Goal: Entertainment & Leisure: Consume media (video, audio)

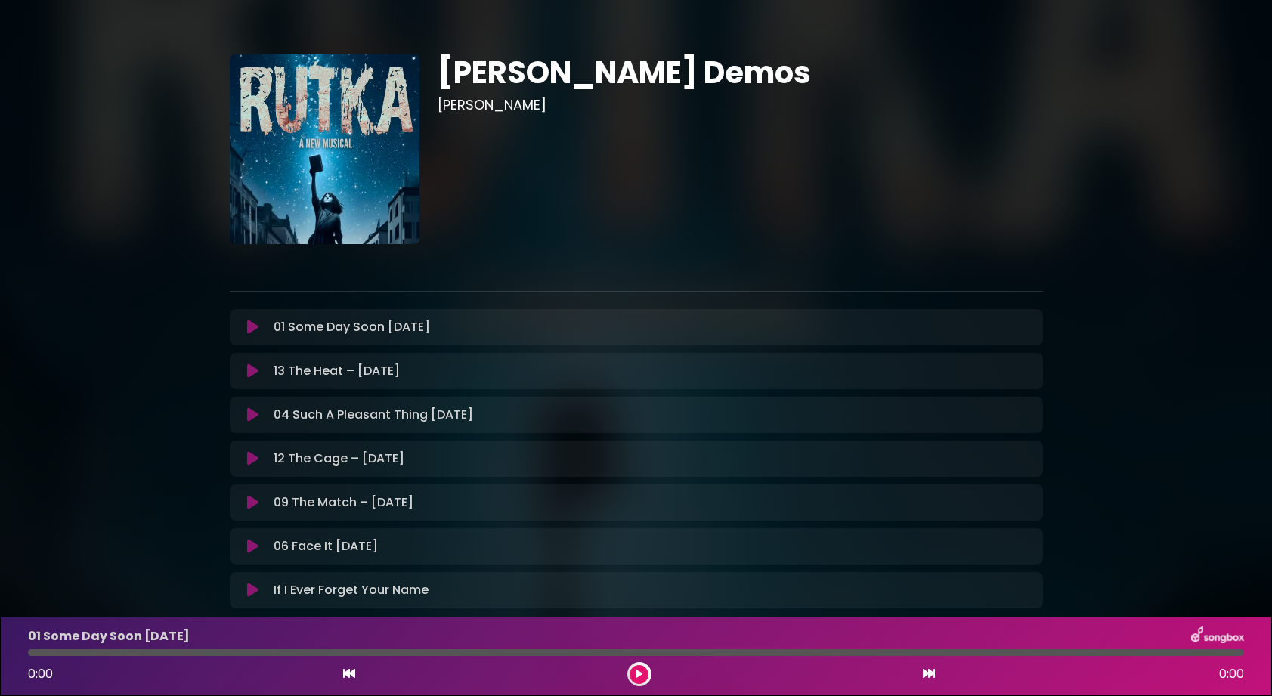
click at [374, 326] on p "01 Some Day Soon [DATE] Loading Track..." at bounding box center [352, 327] width 156 height 18
click at [637, 671] on icon at bounding box center [639, 674] width 7 height 9
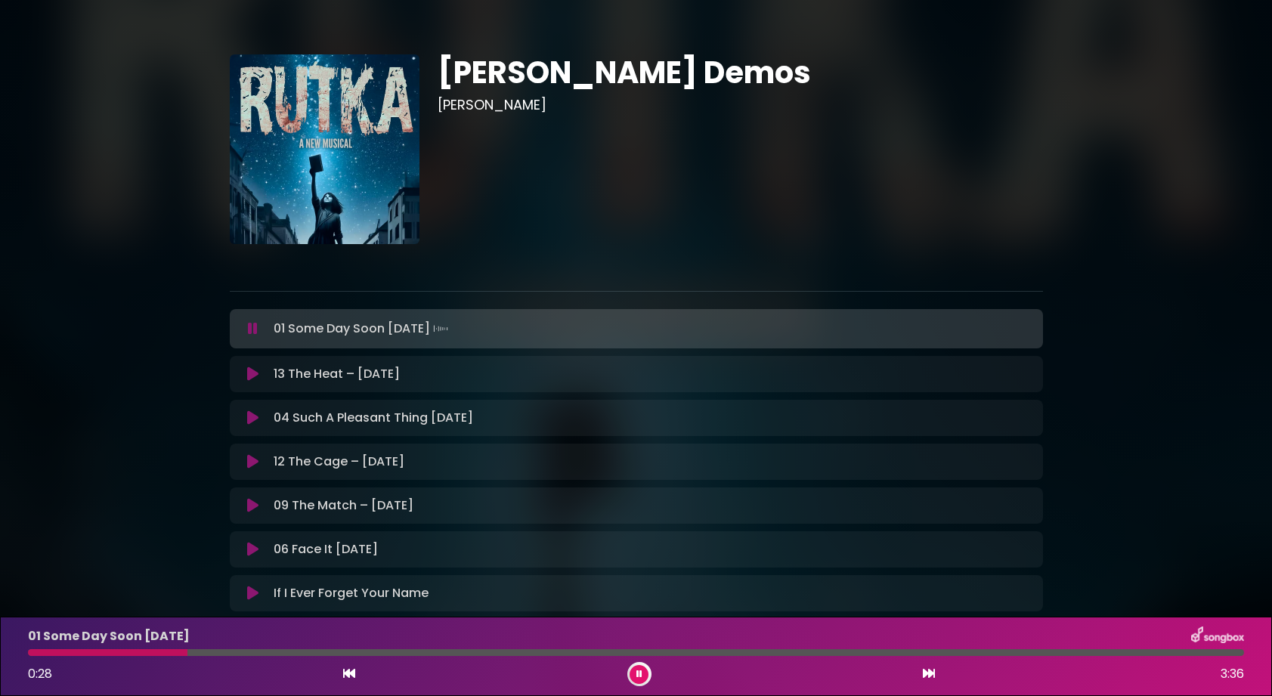
click at [252, 377] on icon at bounding box center [252, 374] width 11 height 15
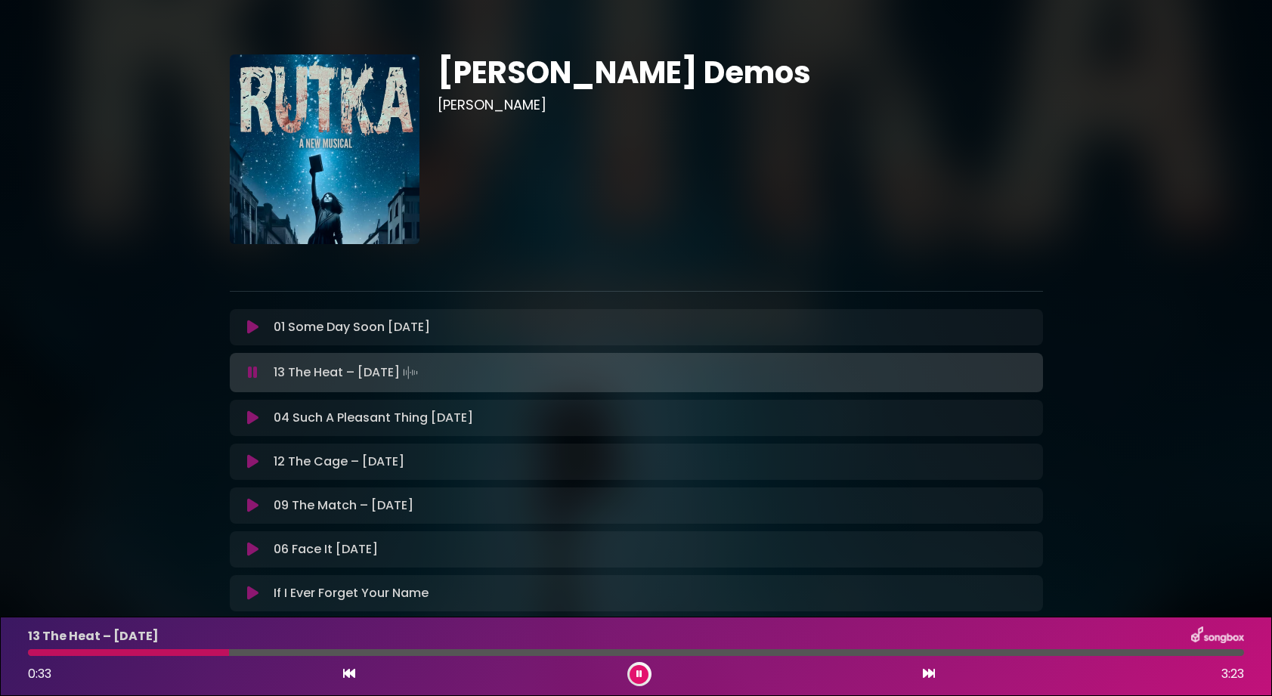
click at [249, 417] on icon at bounding box center [252, 418] width 11 height 15
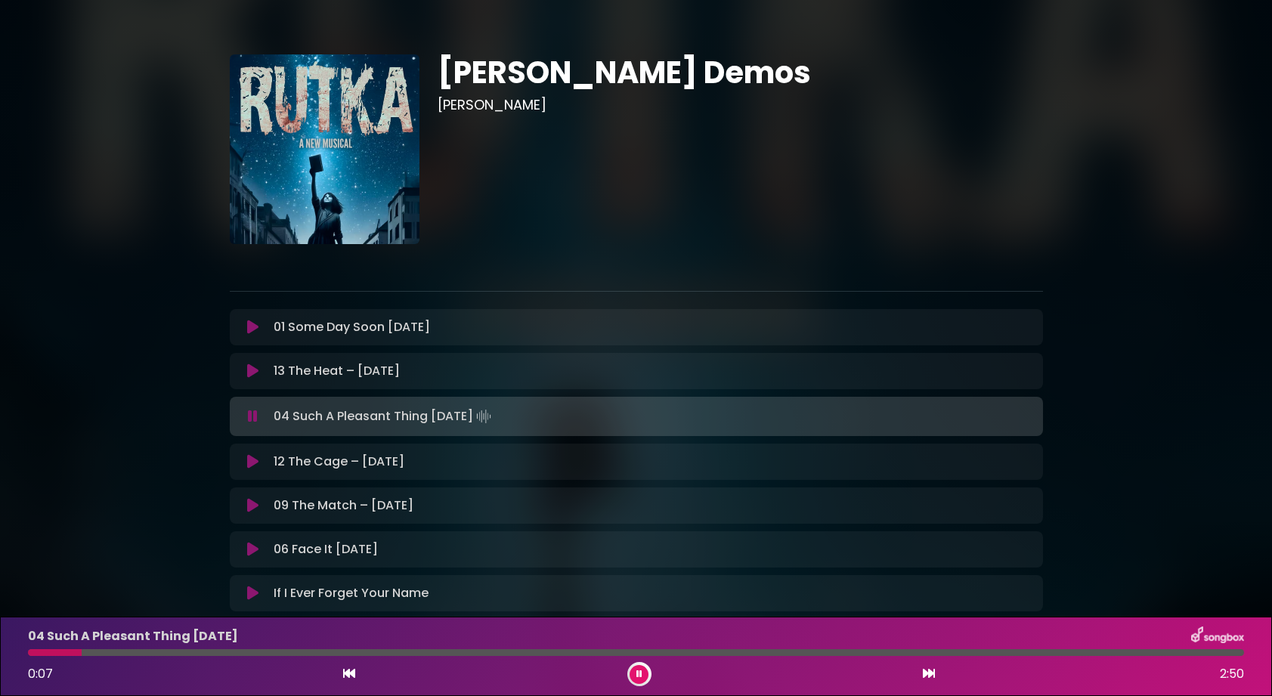
click at [561, 652] on div at bounding box center [636, 652] width 1216 height 7
click at [639, 672] on icon at bounding box center [640, 674] width 6 height 9
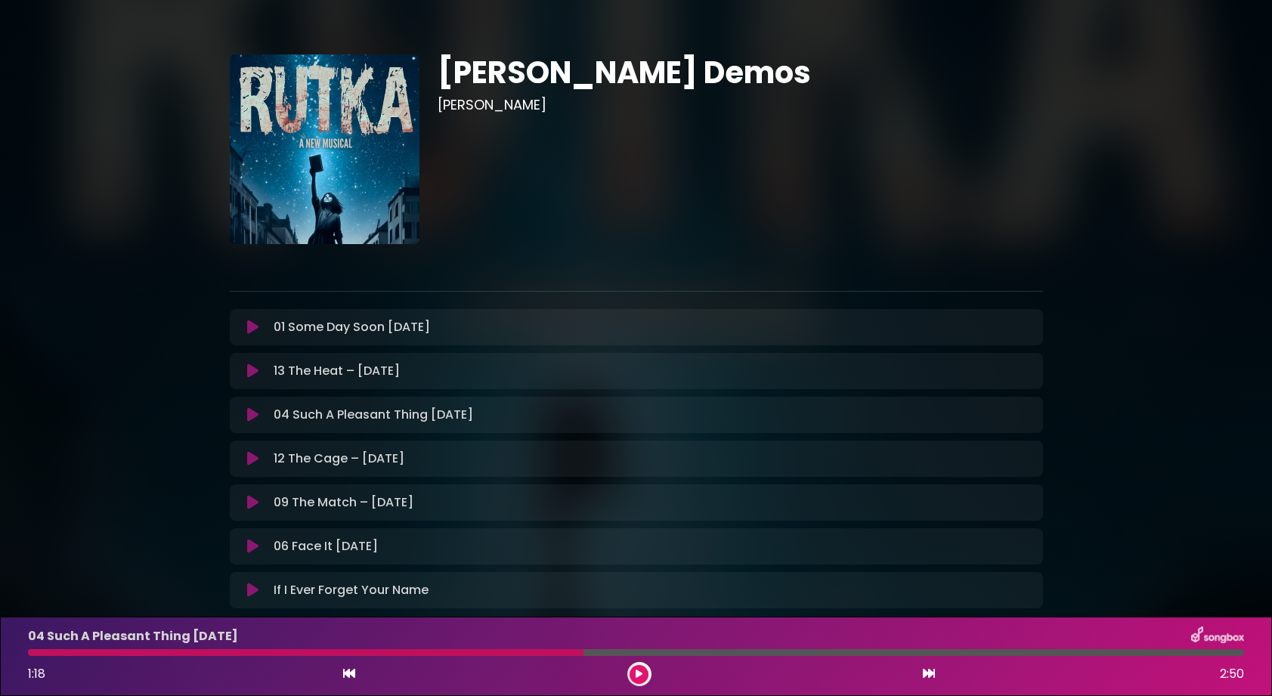
click at [314, 460] on p "12 The Cage – [DATE] Loading Track..." at bounding box center [339, 459] width 131 height 18
click at [401, 460] on p "12 The Cage – [DATE] Loading Track..." at bounding box center [339, 459] width 131 height 18
click at [246, 457] on button at bounding box center [253, 458] width 29 height 15
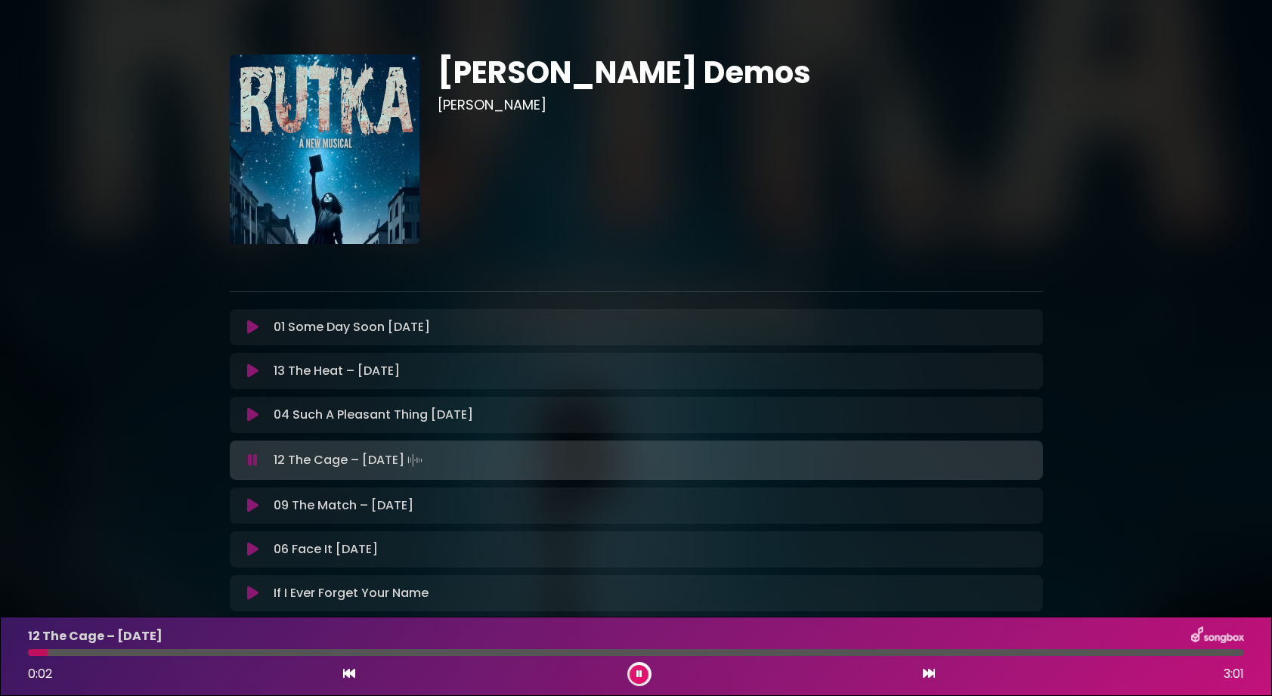
click at [179, 652] on div at bounding box center [636, 652] width 1216 height 7
click at [256, 654] on div at bounding box center [636, 652] width 1216 height 7
click at [254, 458] on icon at bounding box center [253, 460] width 10 height 15
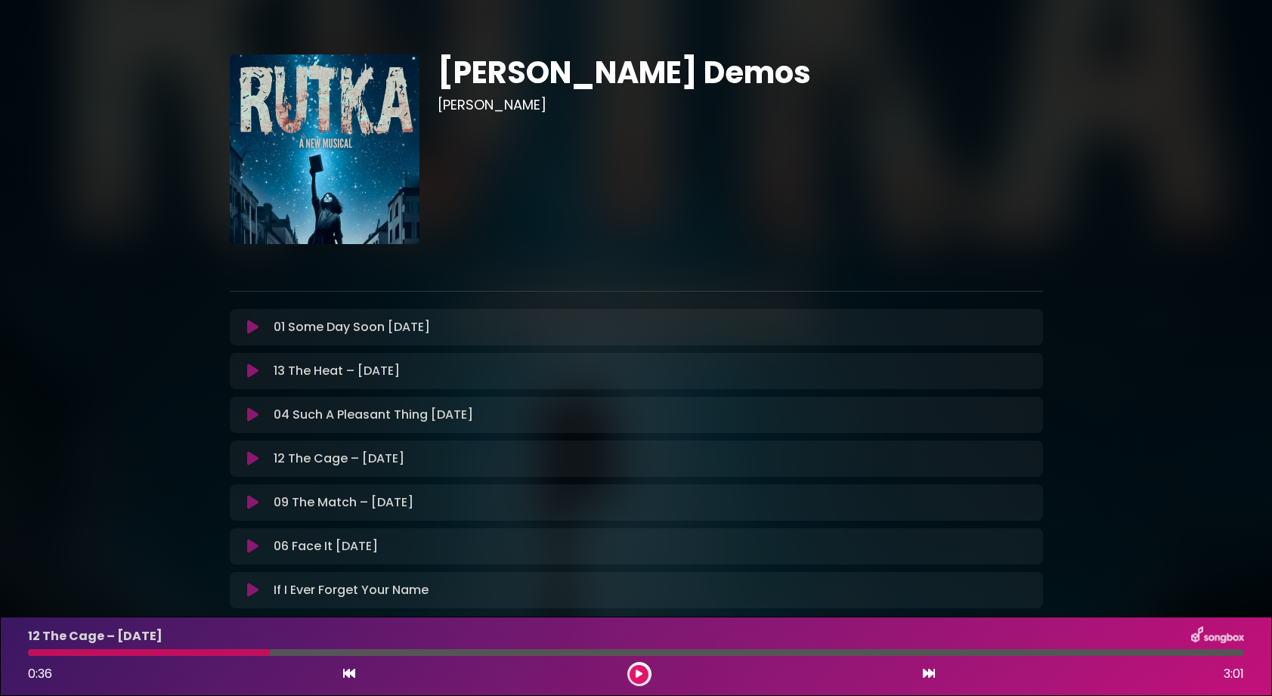
click at [253, 505] on icon at bounding box center [252, 502] width 11 height 15
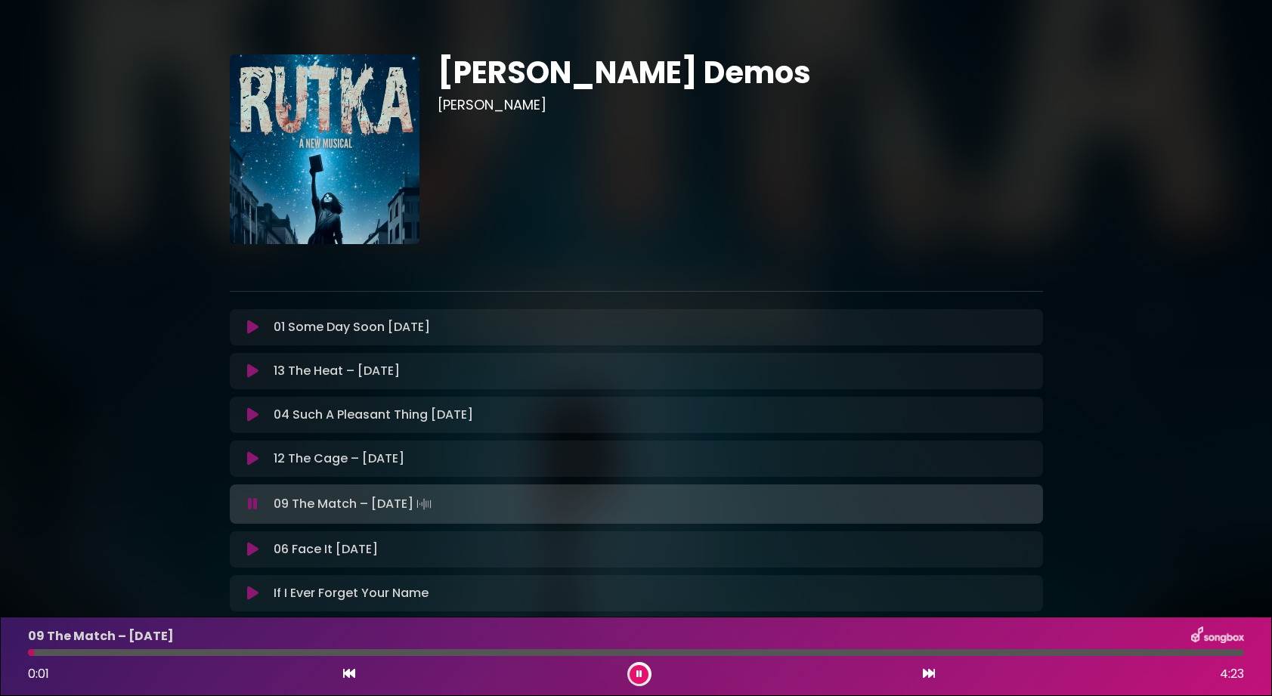
click at [188, 654] on div at bounding box center [636, 652] width 1216 height 7
click at [344, 652] on div at bounding box center [636, 652] width 1216 height 7
click at [474, 652] on div at bounding box center [636, 652] width 1216 height 7
click at [251, 503] on icon at bounding box center [253, 504] width 10 height 15
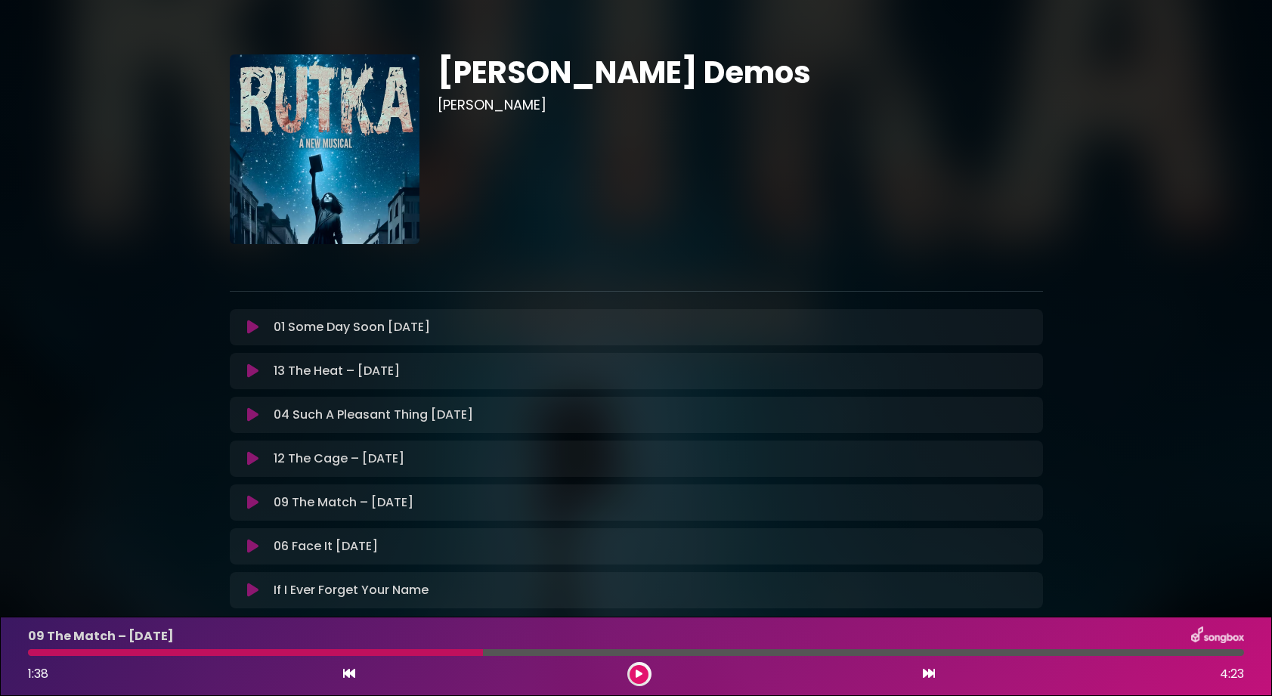
click at [255, 551] on icon at bounding box center [252, 546] width 11 height 15
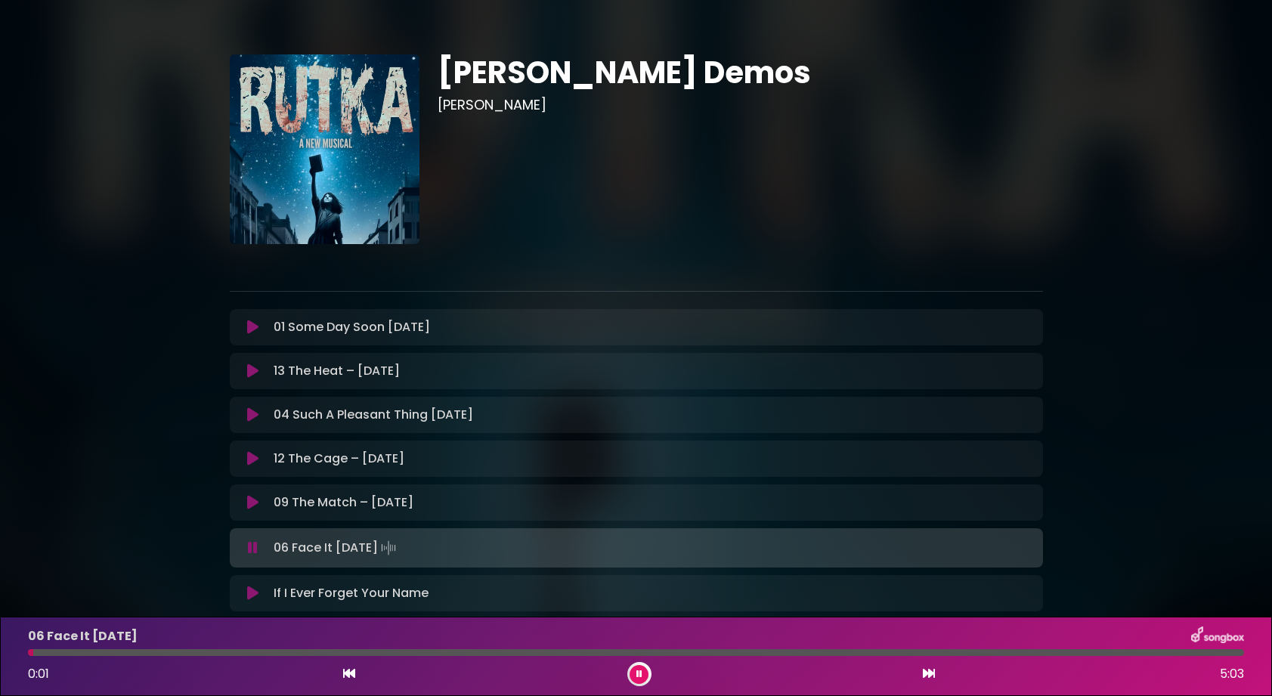
click at [401, 649] on div at bounding box center [636, 652] width 1216 height 7
click at [256, 548] on icon at bounding box center [253, 548] width 10 height 15
